Goal: Navigation & Orientation: Find specific page/section

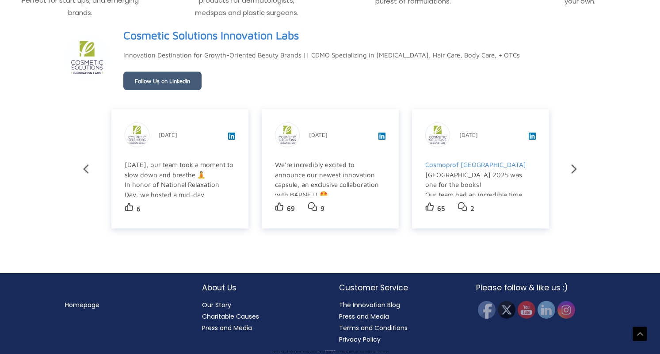
scroll to position [1528, 0]
click at [547, 309] on img at bounding box center [545, 309] width 19 height 19
click at [567, 309] on img at bounding box center [565, 309] width 19 height 19
click at [549, 312] on img at bounding box center [545, 309] width 19 height 19
drag, startPoint x: 12, startPoint y: 66, endPoint x: 85, endPoint y: 77, distance: 73.7
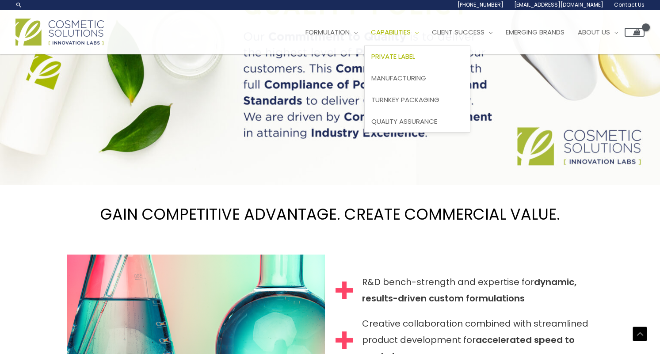
scroll to position [676, 0]
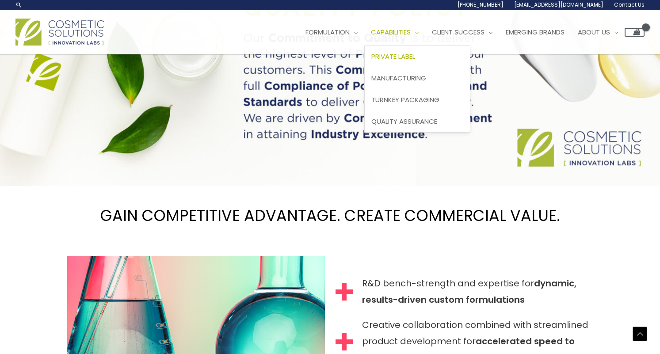
click at [415, 54] on span "Private Label" at bounding box center [393, 56] width 44 height 9
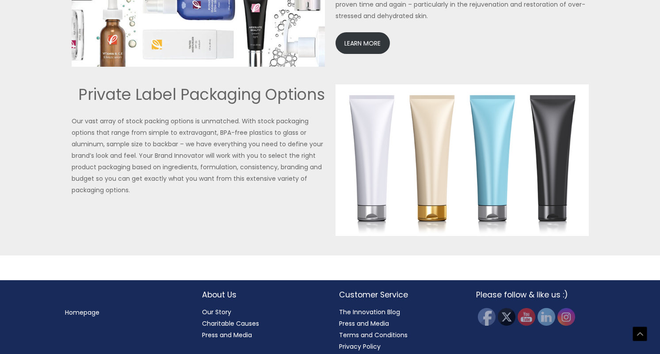
scroll to position [2066, 0]
